Goal: Task Accomplishment & Management: Manage account settings

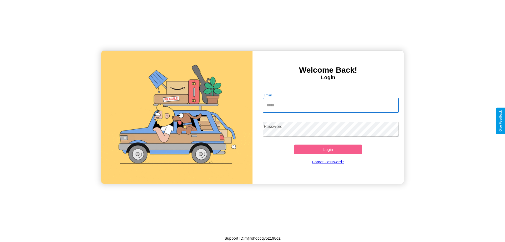
click at [330, 105] on input "Email" at bounding box center [331, 105] width 136 height 15
type input "**********"
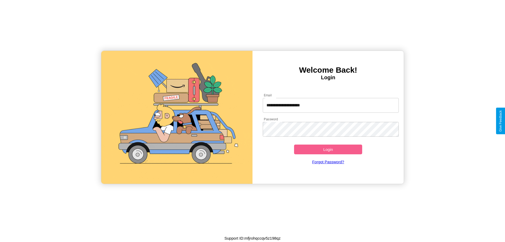
click at [328, 149] on button "Login" at bounding box center [328, 149] width 68 height 10
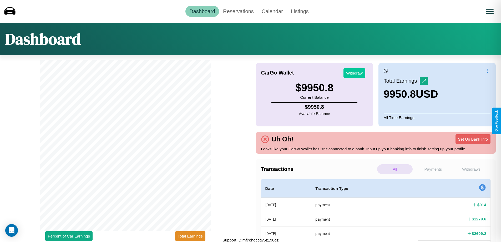
click at [354, 73] on button "Withdraw" at bounding box center [354, 73] width 22 height 10
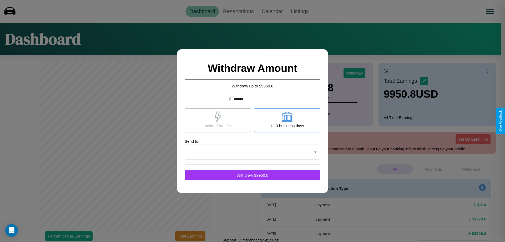
click at [287, 120] on icon at bounding box center [286, 116] width 11 height 11
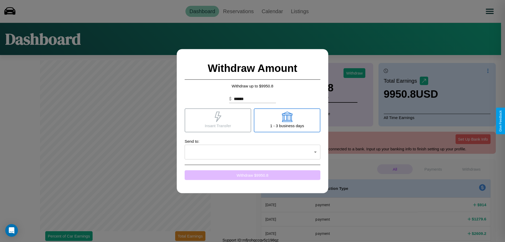
click at [252, 175] on button "Withdraw $ 9950.8" at bounding box center [252, 175] width 136 height 10
